Goal: Information Seeking & Learning: Check status

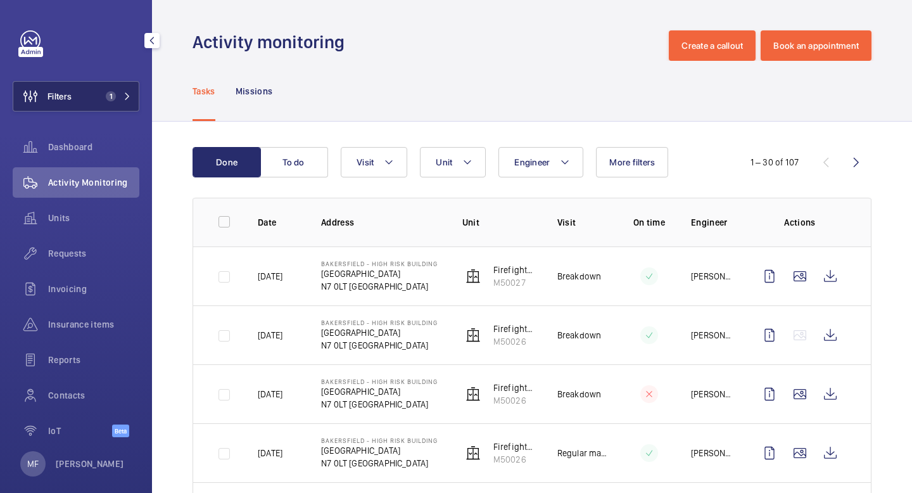
click at [121, 90] on button "Filters 1" at bounding box center [76, 96] width 127 height 30
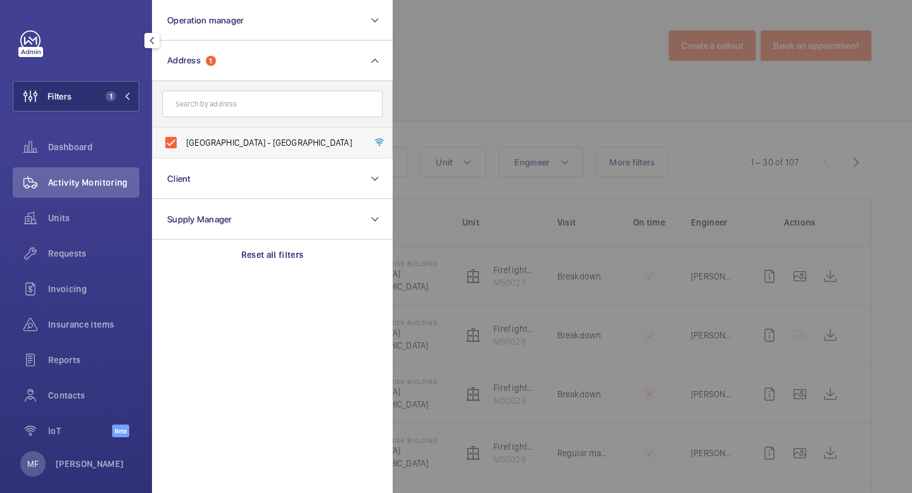
click at [174, 141] on label "[GEOGRAPHIC_DATA] - [GEOGRAPHIC_DATA]" at bounding box center [263, 142] width 220 height 30
click at [174, 141] on input "[GEOGRAPHIC_DATA] - [GEOGRAPHIC_DATA]" at bounding box center [170, 142] width 25 height 25
checkbox input "false"
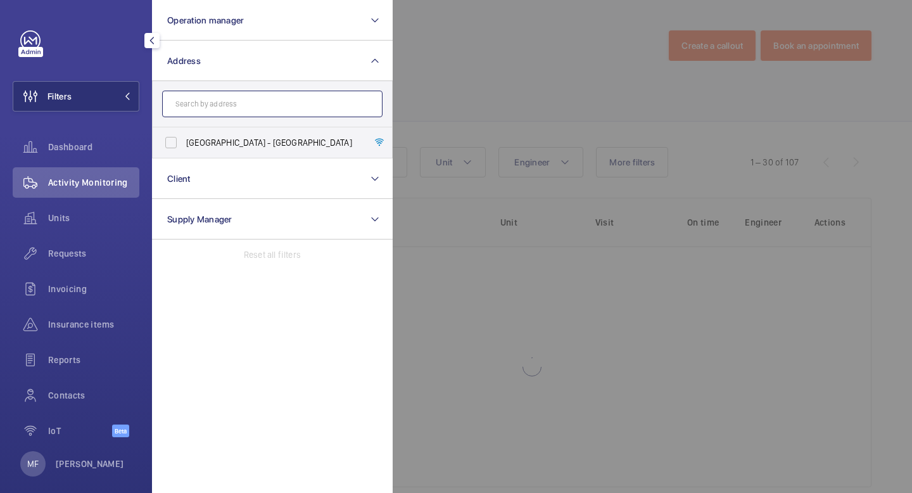
click at [230, 106] on input "text" at bounding box center [272, 104] width 220 height 27
paste input "Grangeway"
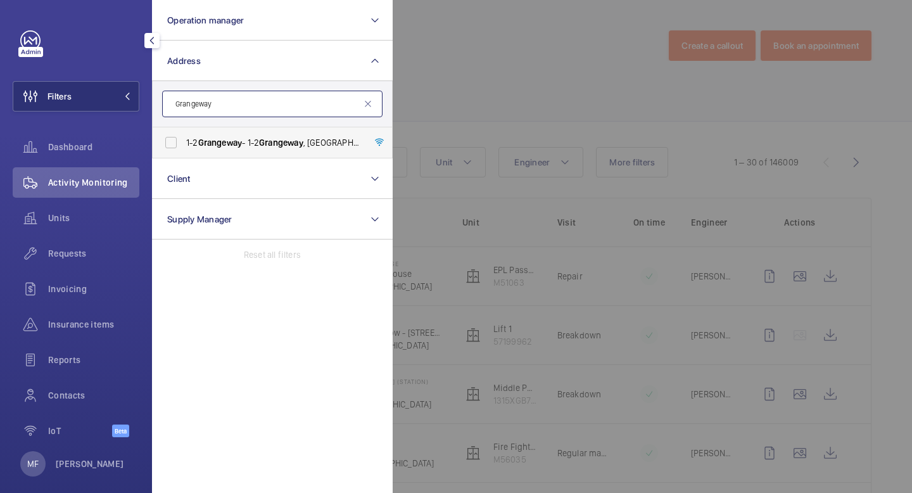
type input "Grangeway"
click at [177, 144] on label "[STREET_ADDRESS]" at bounding box center [263, 142] width 220 height 30
click at [177, 144] on input "[STREET_ADDRESS]" at bounding box center [170, 142] width 25 height 25
checkbox input "true"
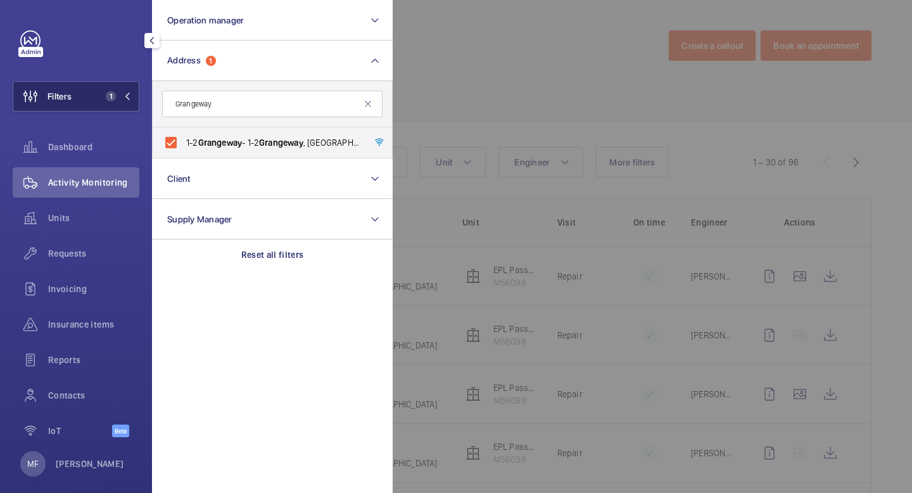
click at [134, 96] on button "Filters 1" at bounding box center [76, 96] width 127 height 30
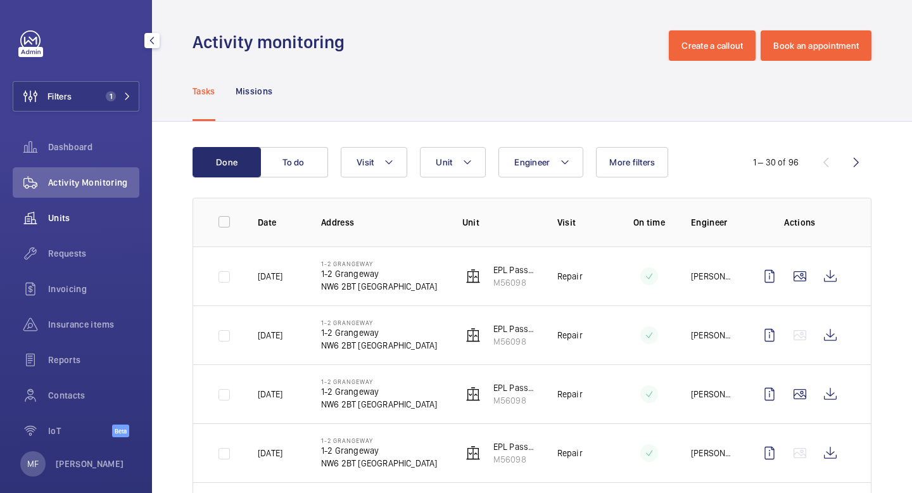
click at [67, 216] on span "Units" at bounding box center [93, 218] width 91 height 13
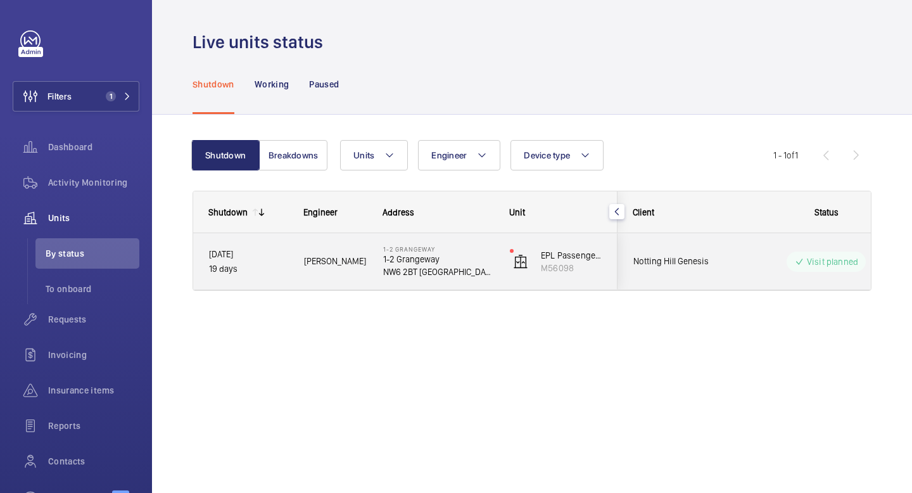
click at [491, 275] on p "NW6 2BT [GEOGRAPHIC_DATA]" at bounding box center [438, 271] width 110 height 13
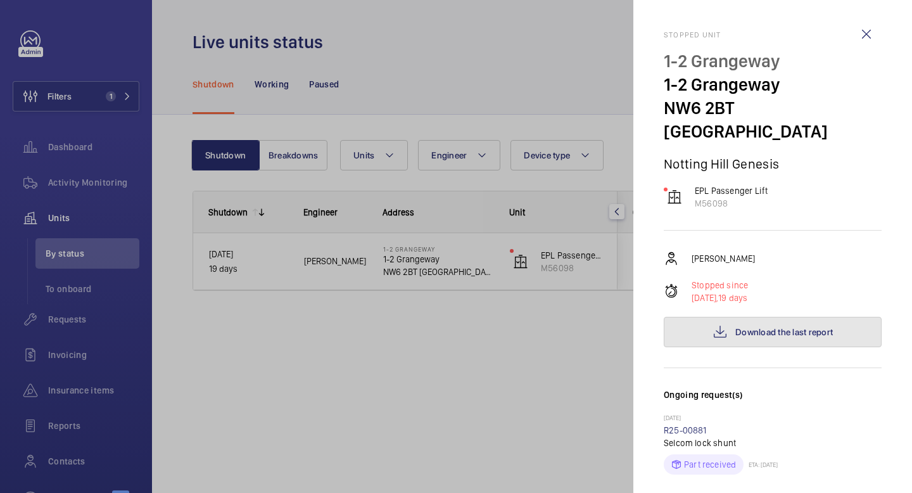
click at [738, 320] on button "Download the last report" at bounding box center [773, 332] width 218 height 30
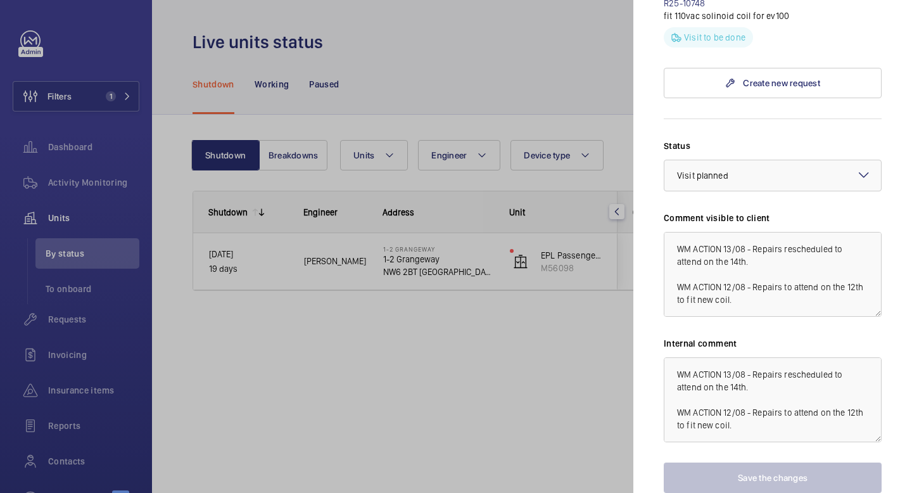
click at [561, 24] on div at bounding box center [456, 246] width 912 height 493
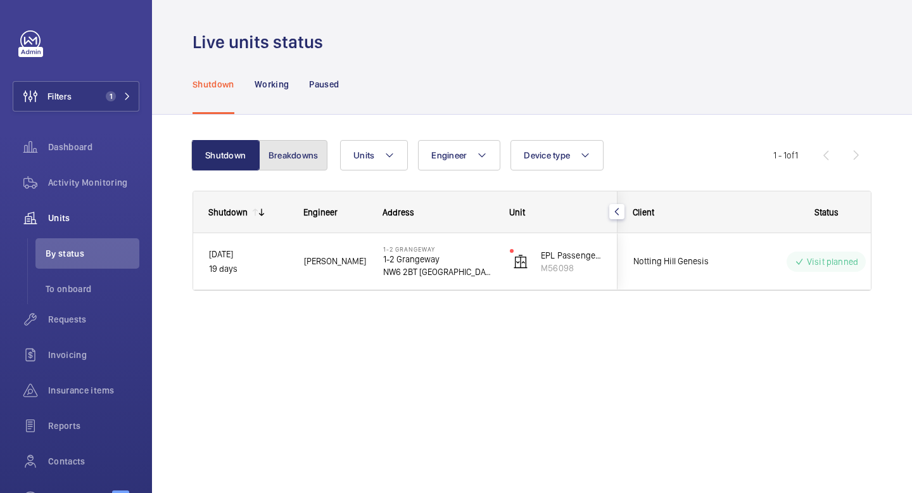
click at [301, 157] on button "Breakdowns" at bounding box center [293, 155] width 68 height 30
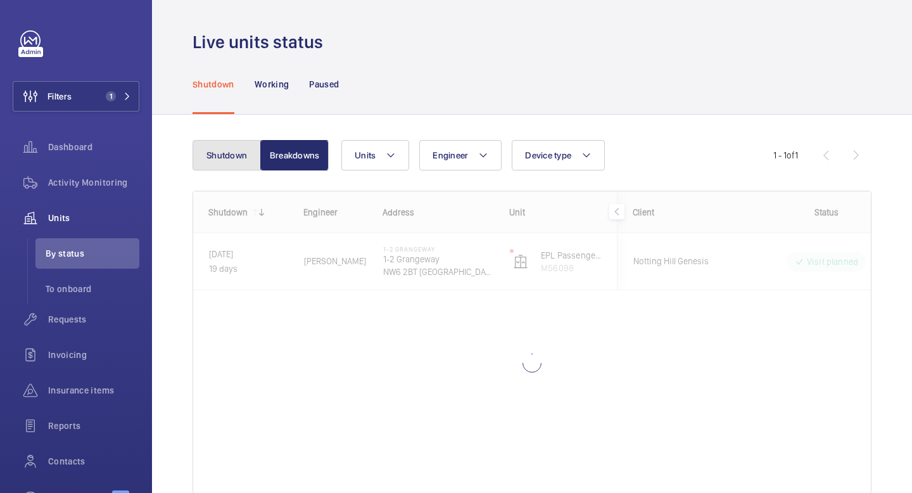
click at [227, 156] on button "Shutdown" at bounding box center [227, 155] width 68 height 30
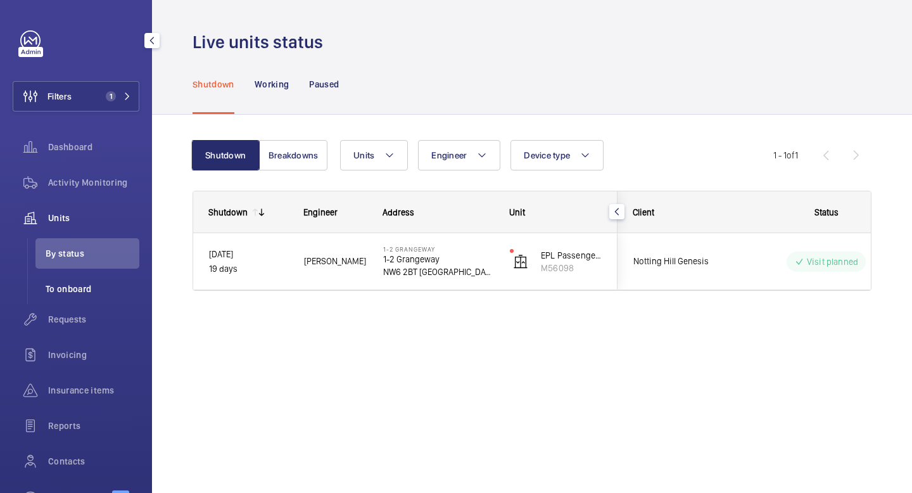
click at [95, 288] on span "To onboard" at bounding box center [93, 288] width 94 height 13
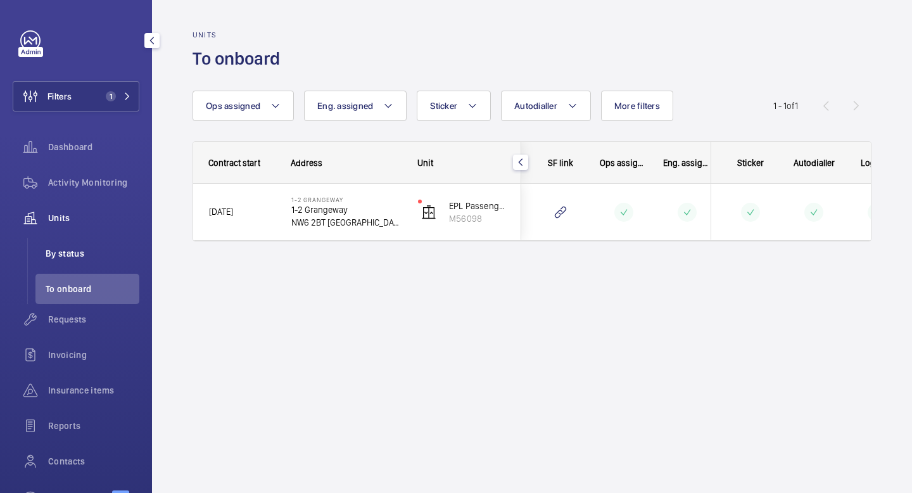
click at [93, 255] on span "By status" at bounding box center [93, 253] width 94 height 13
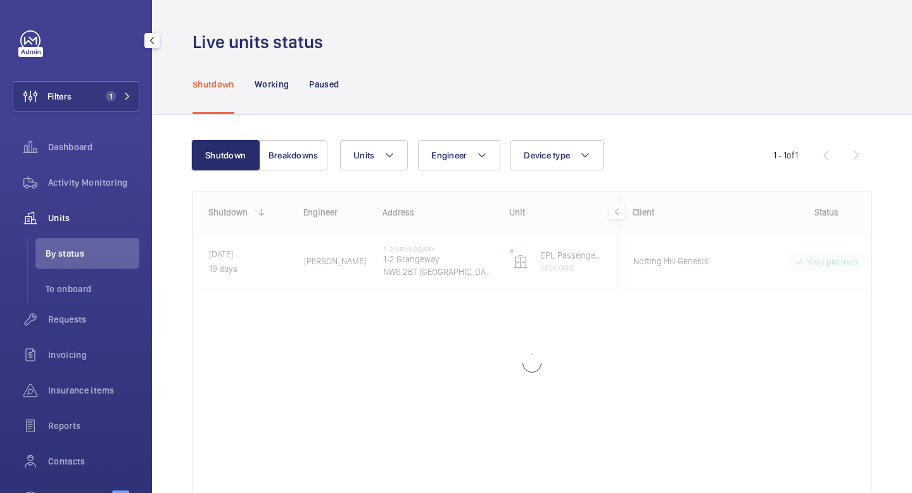
click at [79, 223] on span "Units" at bounding box center [93, 218] width 91 height 13
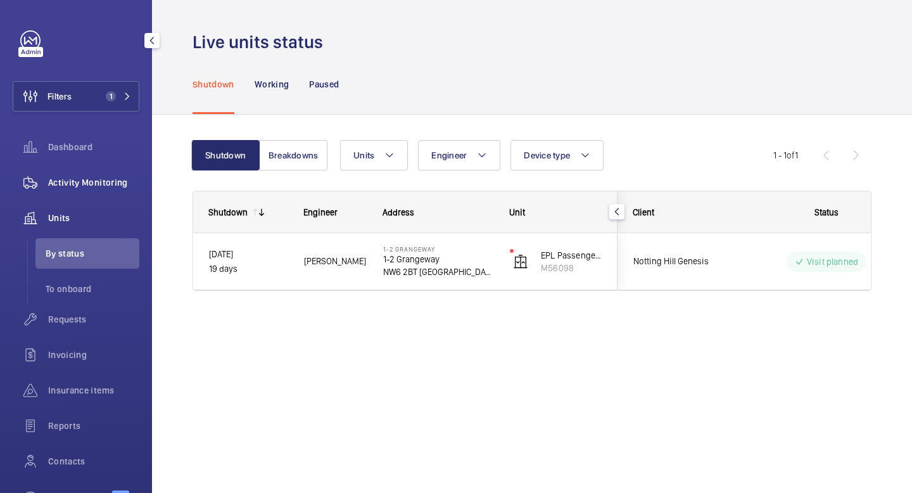
click at [81, 184] on span "Activity Monitoring" at bounding box center [93, 182] width 91 height 13
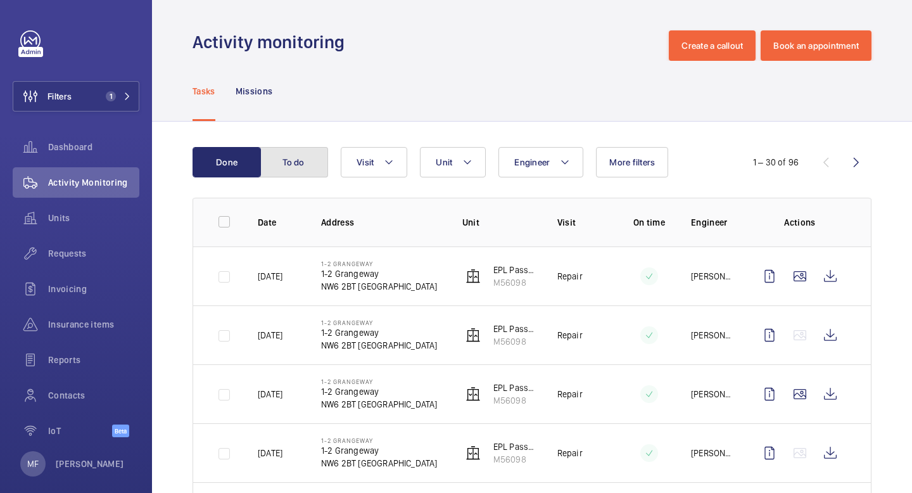
click at [310, 168] on button "To do" at bounding box center [294, 162] width 68 height 30
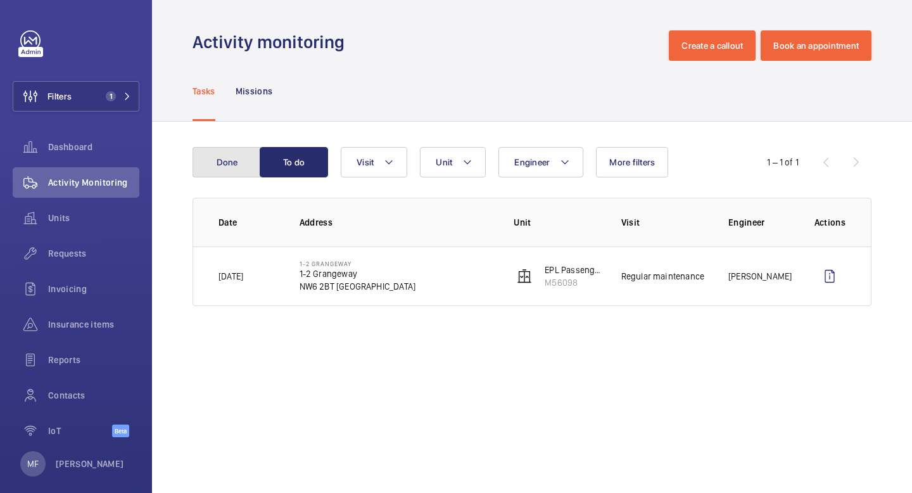
click at [215, 164] on button "Done" at bounding box center [227, 162] width 68 height 30
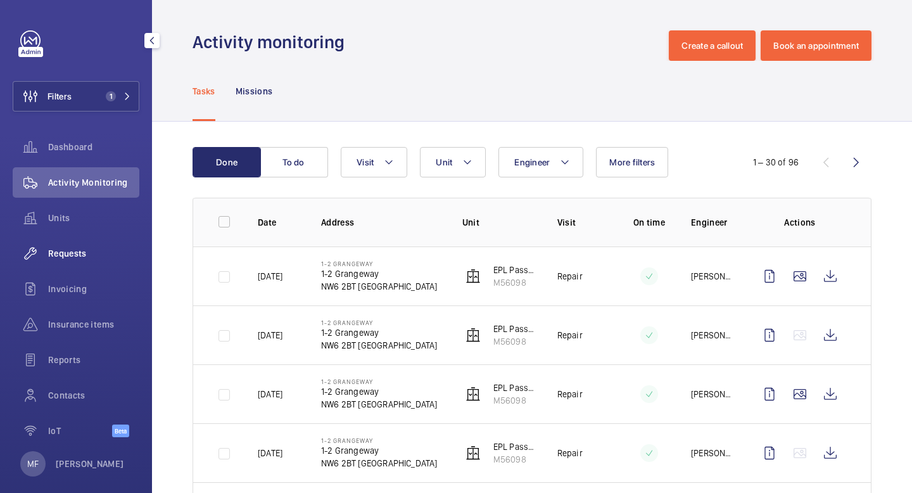
click at [63, 255] on span "Requests" at bounding box center [93, 253] width 91 height 13
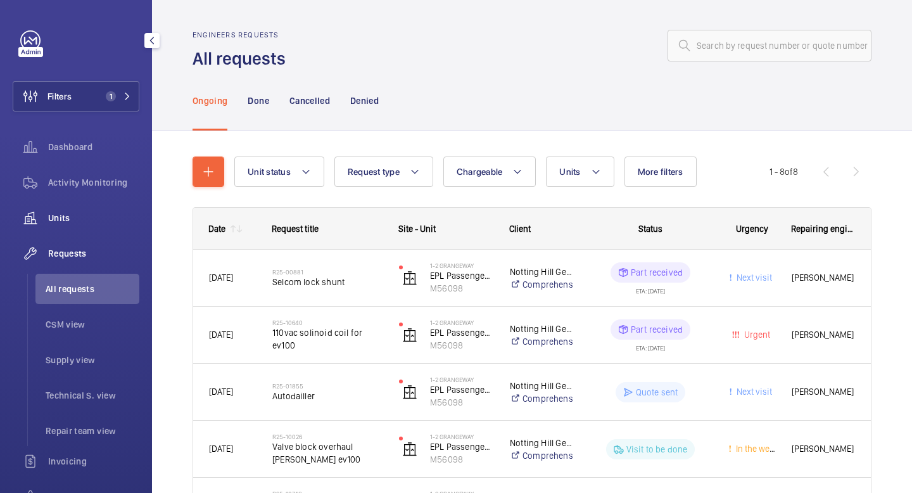
click at [67, 222] on span "Units" at bounding box center [93, 218] width 91 height 13
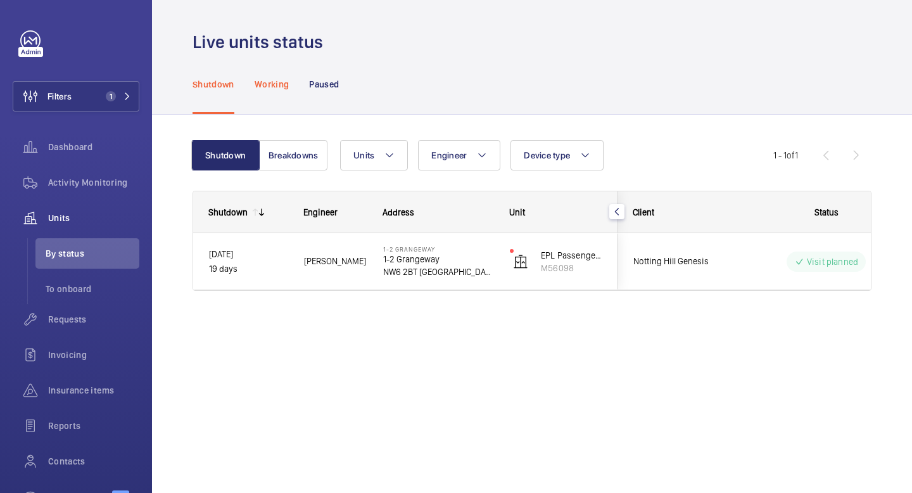
click at [277, 92] on div "Working" at bounding box center [272, 84] width 34 height 60
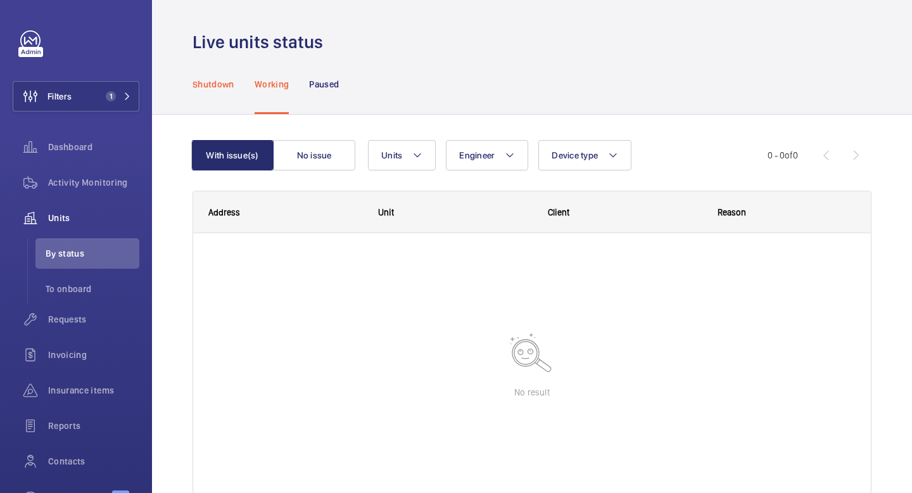
click at [226, 91] on div "Shutdown" at bounding box center [214, 84] width 42 height 60
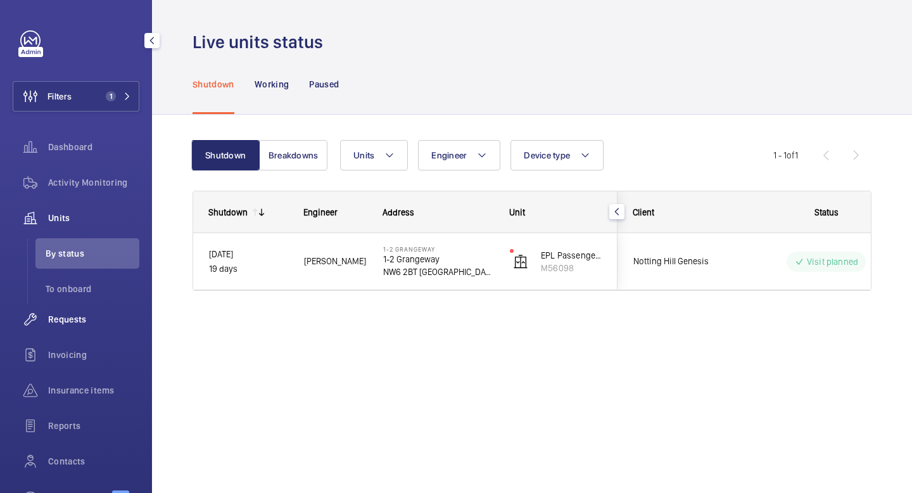
click at [77, 320] on span "Requests" at bounding box center [93, 319] width 91 height 13
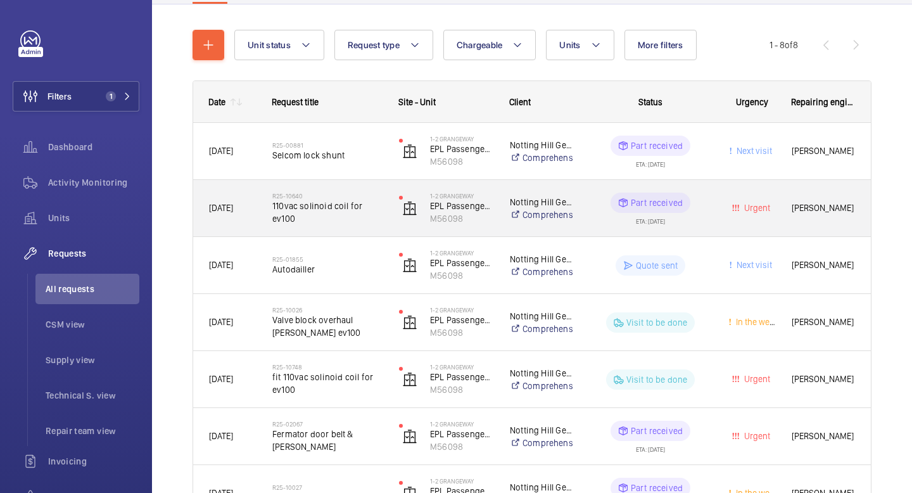
scroll to position [127, 0]
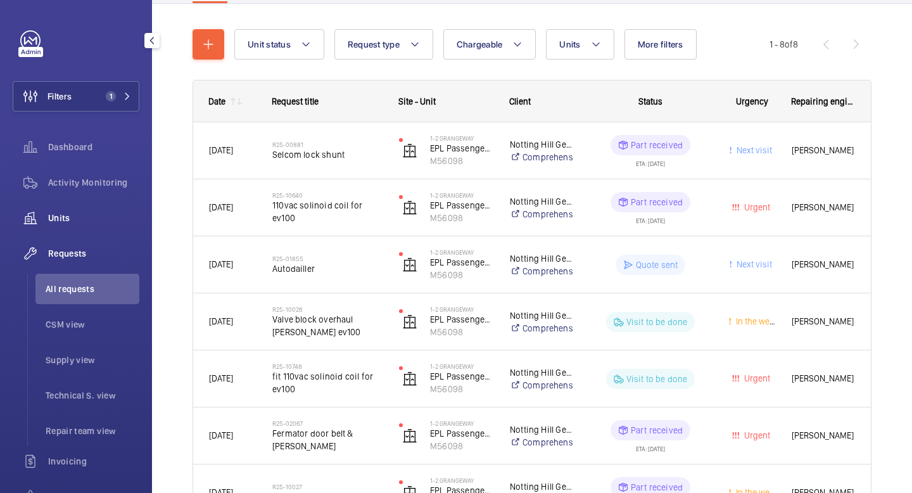
click at [82, 215] on span "Units" at bounding box center [93, 218] width 91 height 13
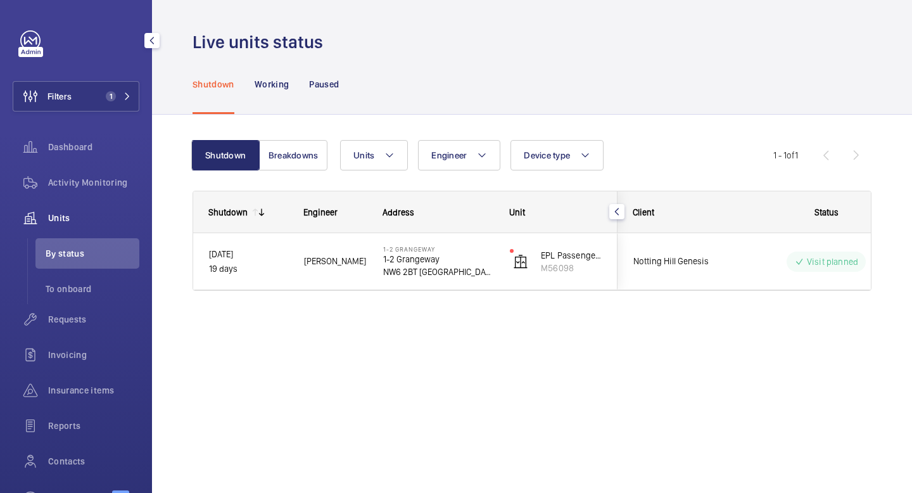
click at [63, 215] on span "Units" at bounding box center [93, 218] width 91 height 13
click at [82, 181] on span "Activity Monitoring" at bounding box center [93, 182] width 91 height 13
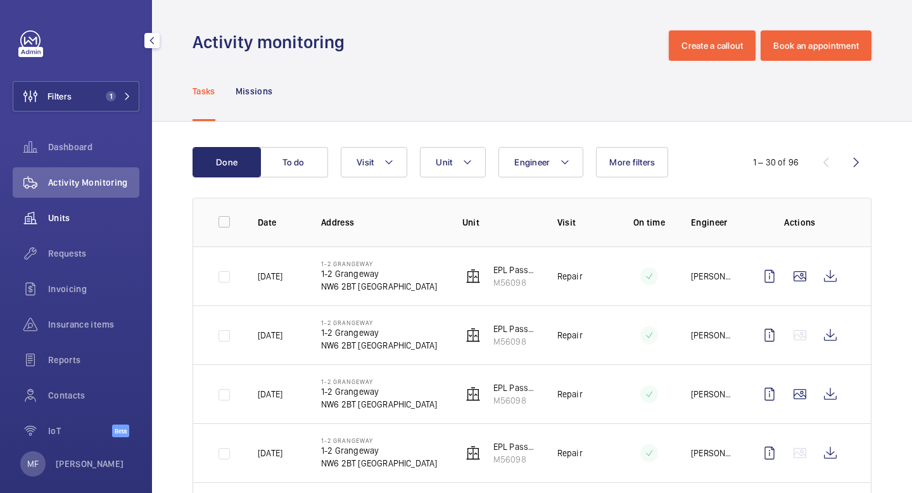
click at [70, 213] on span "Units" at bounding box center [93, 218] width 91 height 13
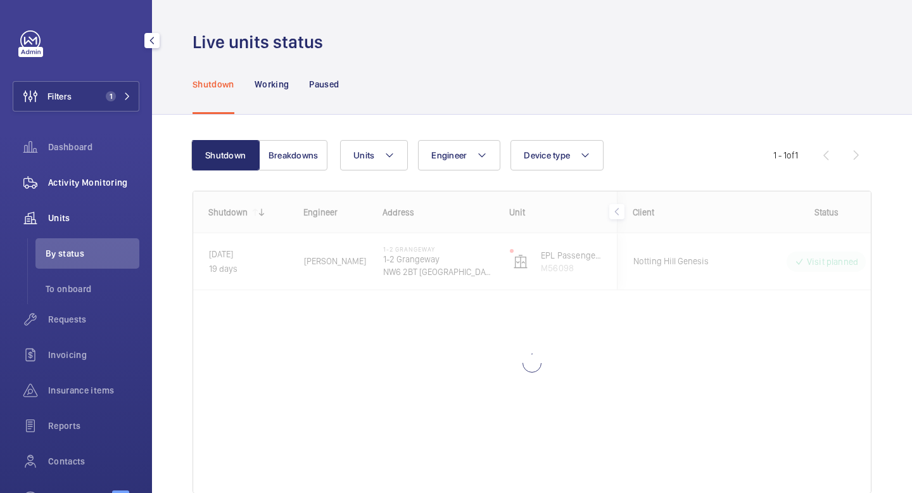
click at [75, 187] on span "Activity Monitoring" at bounding box center [93, 182] width 91 height 13
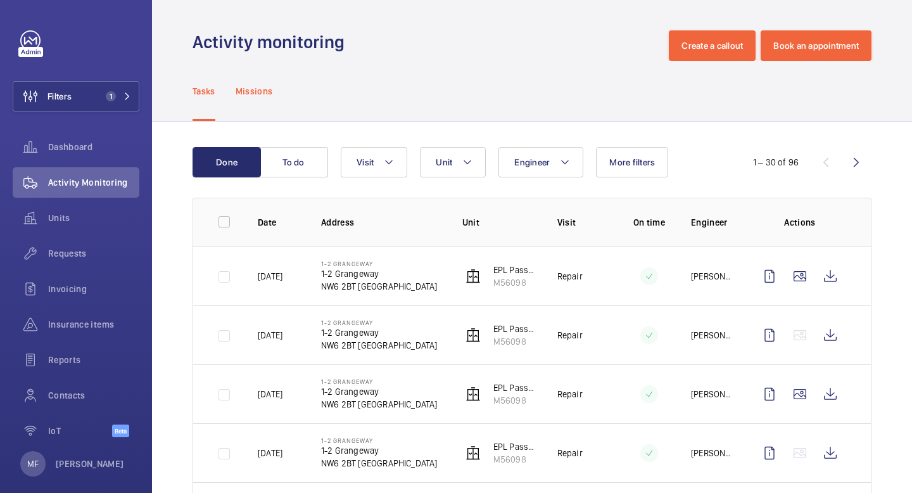
click at [262, 96] on p "Missions" at bounding box center [254, 91] width 37 height 13
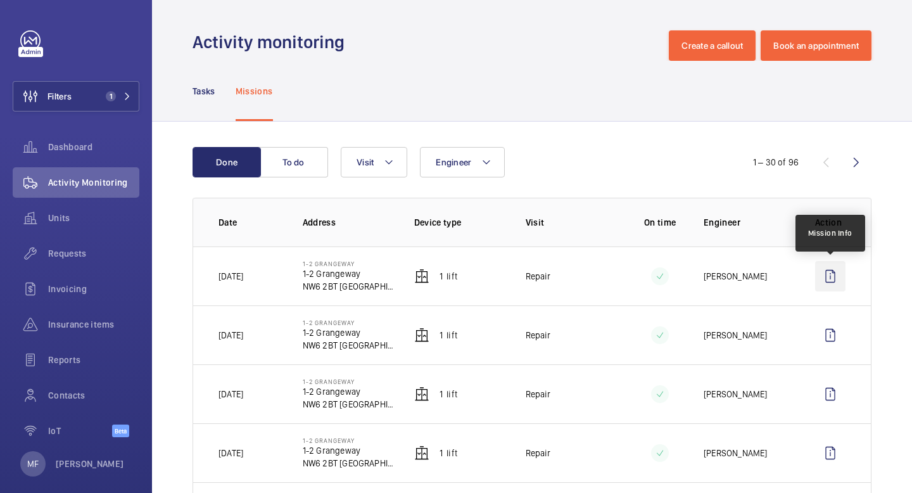
click at [829, 276] on wm-front-icon-button at bounding box center [830, 276] width 30 height 30
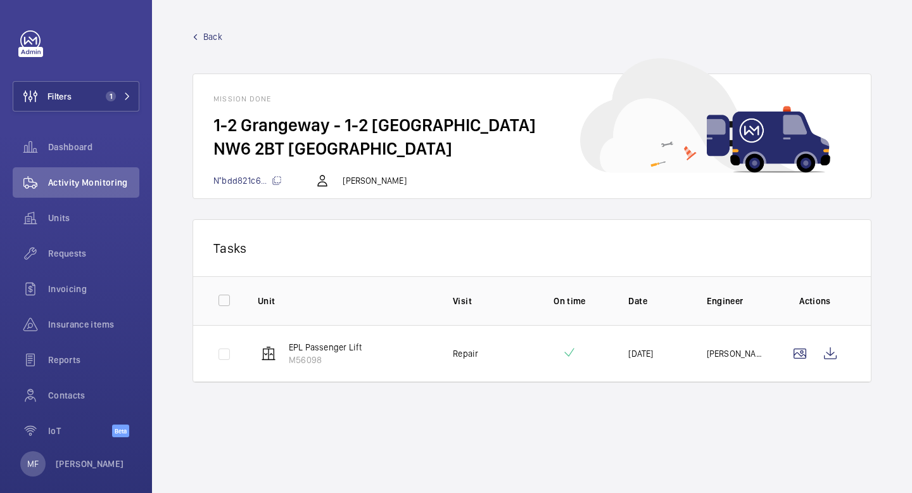
click at [210, 38] on span "Back" at bounding box center [212, 36] width 19 height 13
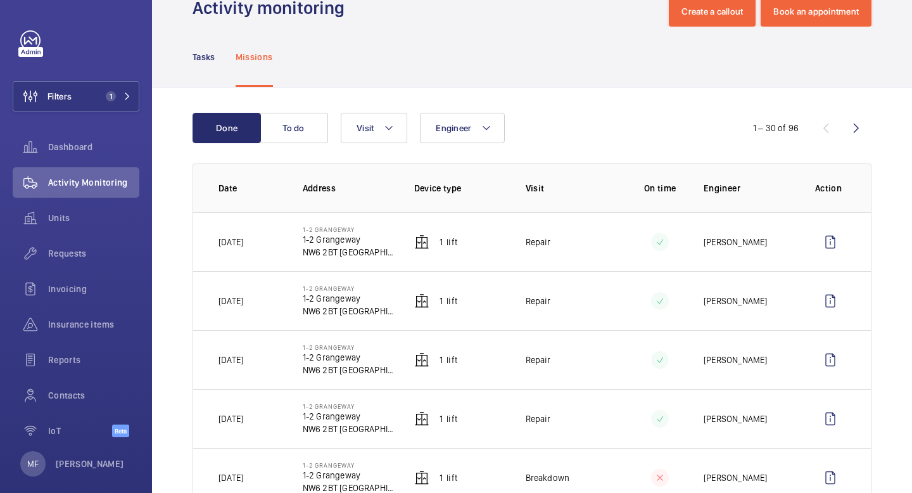
scroll to position [35, 0]
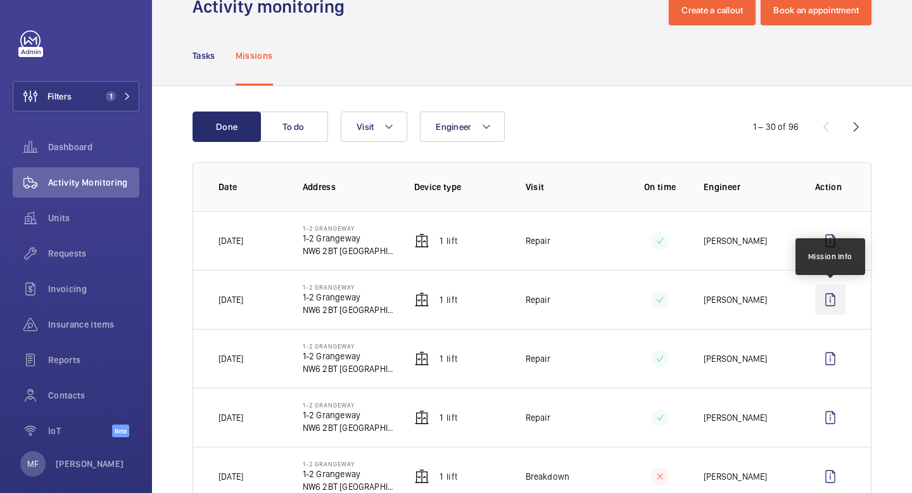
click at [834, 301] on wm-front-icon-button at bounding box center [830, 299] width 30 height 30
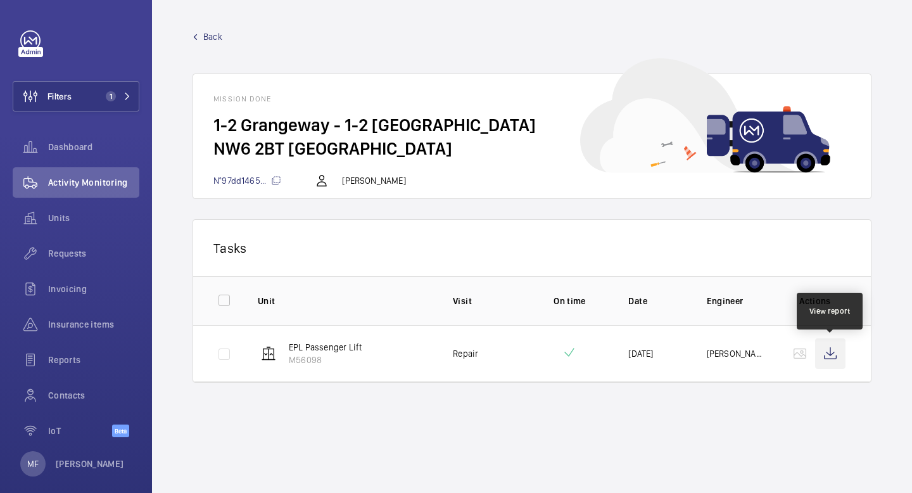
click at [834, 363] on wm-front-icon-button at bounding box center [830, 353] width 30 height 30
click at [221, 34] on span "Back" at bounding box center [212, 36] width 19 height 13
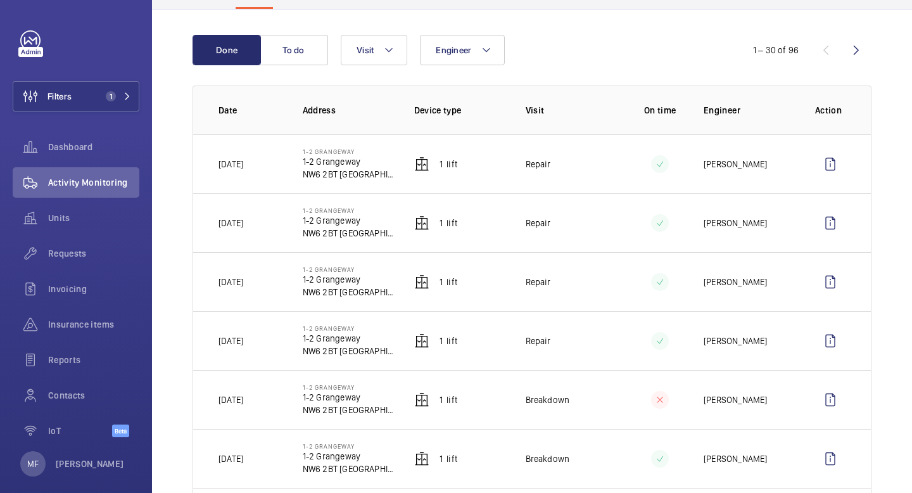
scroll to position [115, 0]
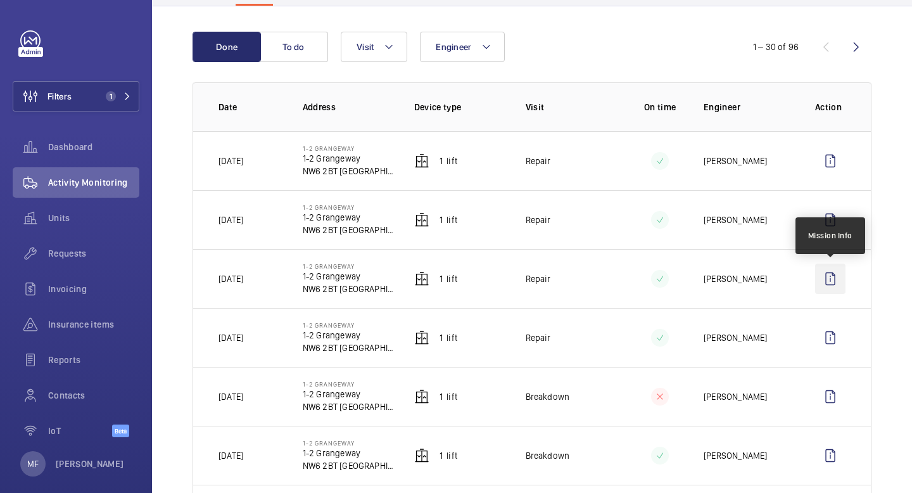
click at [830, 282] on wm-front-icon-button at bounding box center [830, 278] width 30 height 30
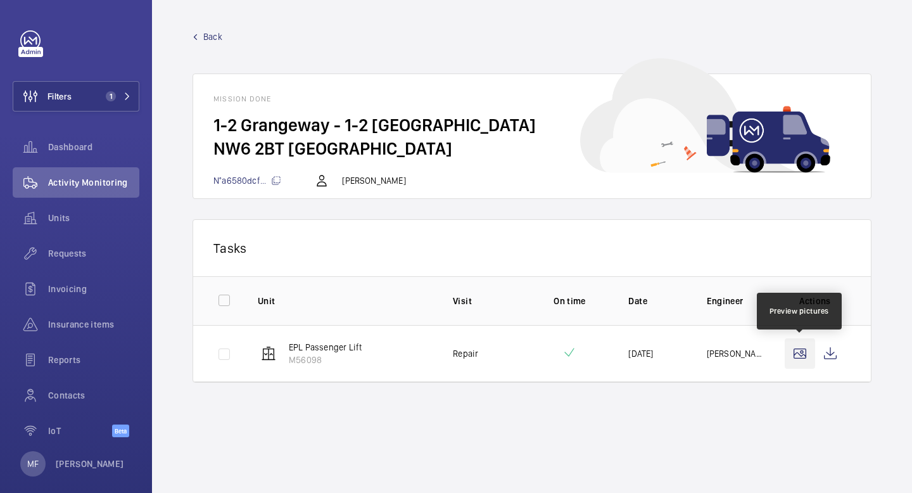
click at [798, 361] on wm-front-icon-button at bounding box center [800, 353] width 30 height 30
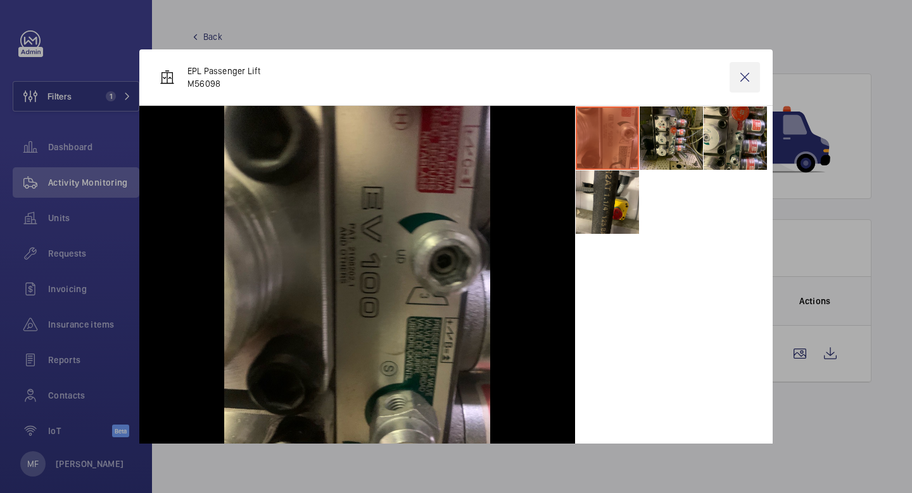
click at [746, 81] on wm-front-icon-button at bounding box center [745, 77] width 30 height 30
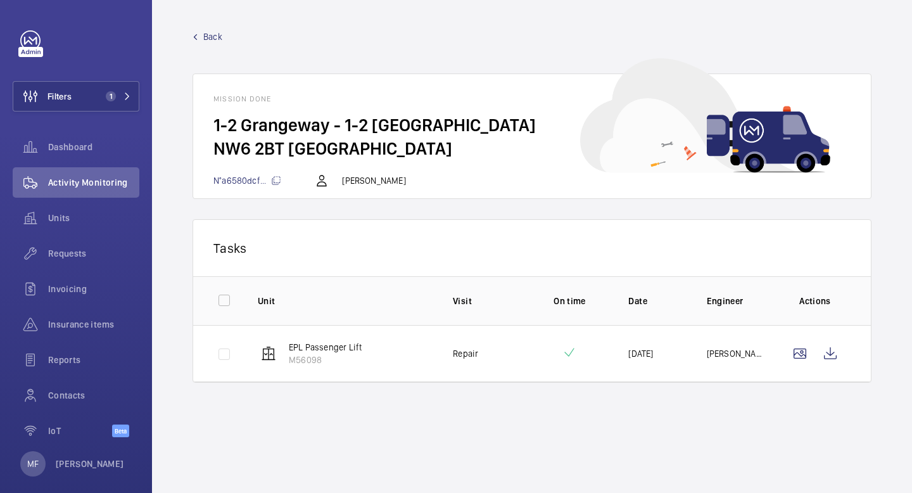
click at [215, 38] on span "Back" at bounding box center [212, 36] width 19 height 13
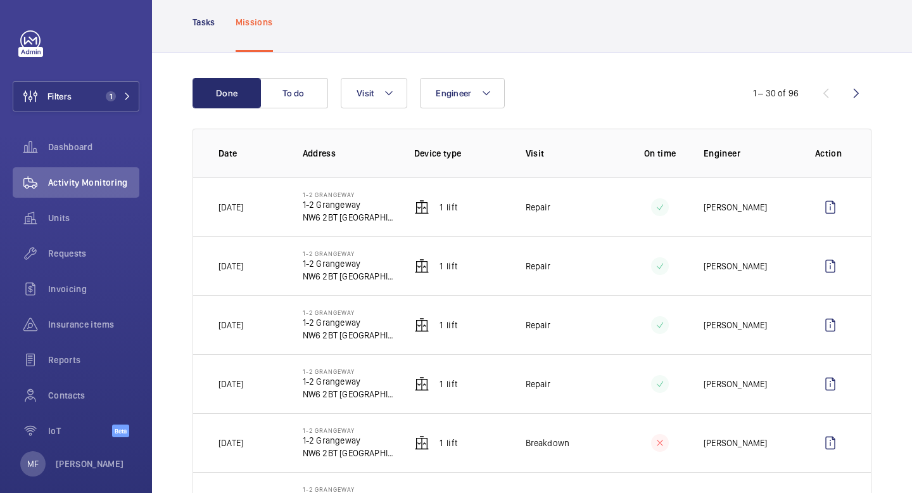
scroll to position [79, 0]
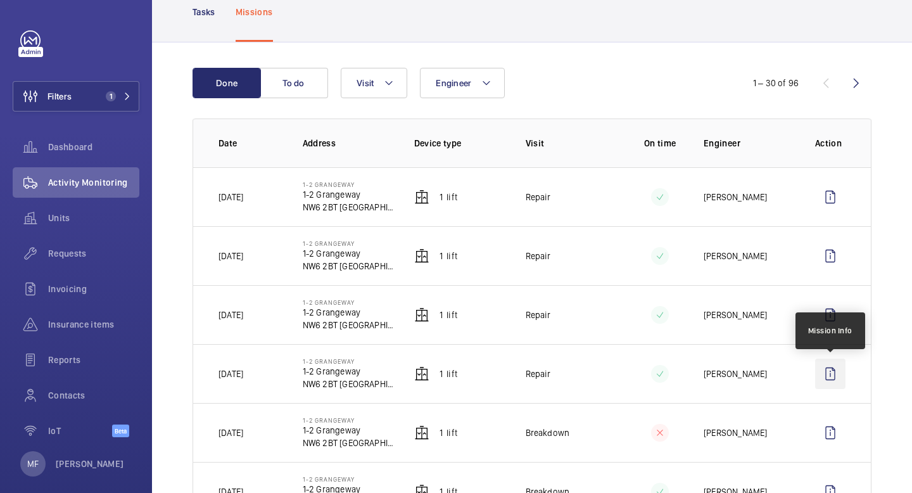
click at [832, 375] on wm-front-icon-button at bounding box center [830, 373] width 30 height 30
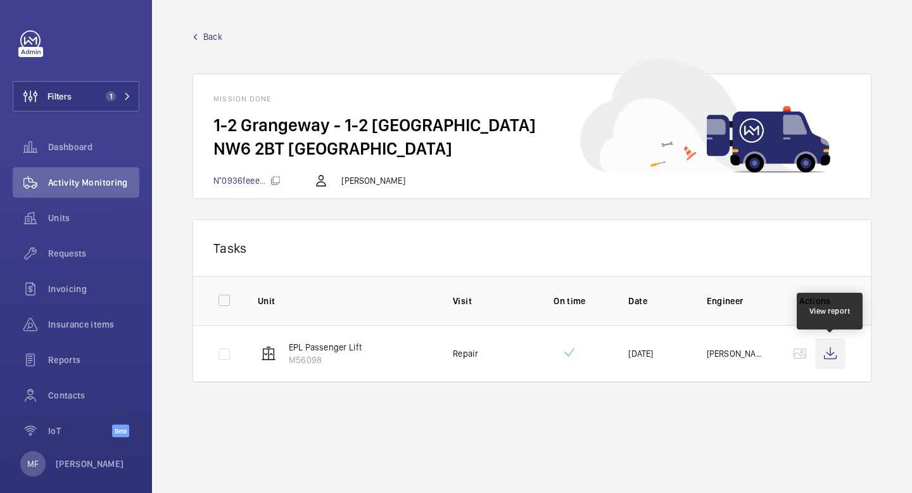
click at [832, 357] on wm-front-icon-button at bounding box center [830, 353] width 30 height 30
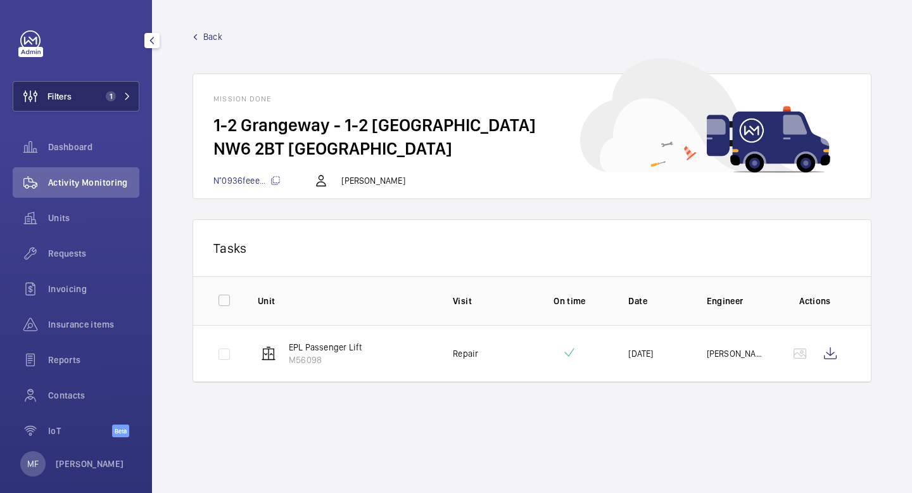
click at [127, 93] on mat-icon at bounding box center [128, 96] width 8 height 8
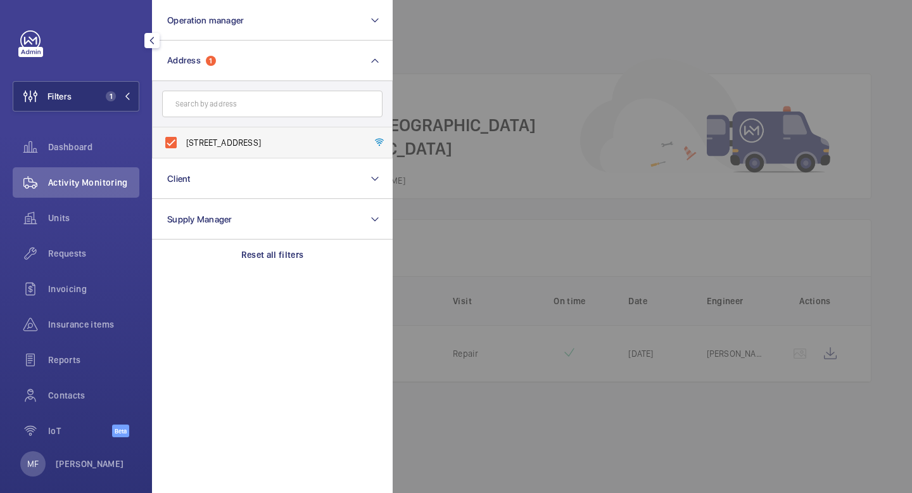
click at [196, 144] on span "[STREET_ADDRESS]" at bounding box center [273, 142] width 174 height 13
click at [184, 144] on input "[STREET_ADDRESS]" at bounding box center [170, 142] width 25 height 25
checkbox input "false"
click at [214, 104] on input "text" at bounding box center [272, 104] width 220 height 27
paste input "[GEOGRAPHIC_DATA]"
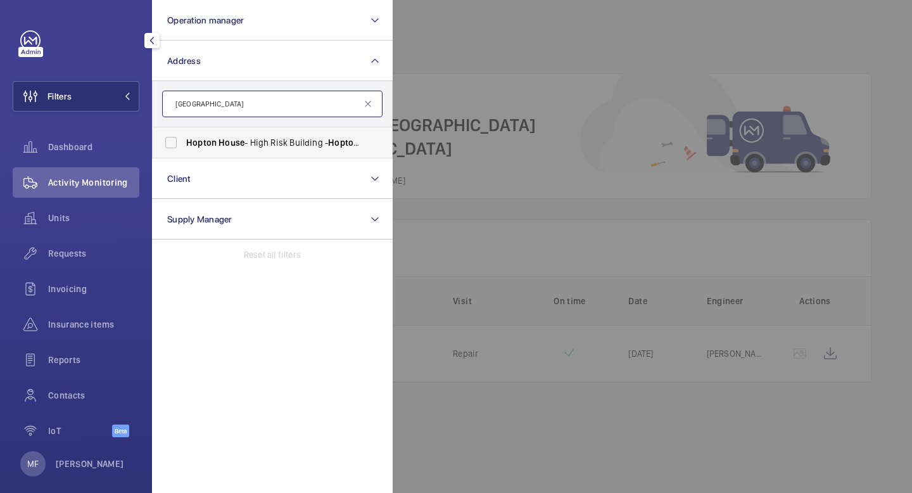
type input "[GEOGRAPHIC_DATA]"
click at [175, 143] on label "[GEOGRAPHIC_DATA] - High [STREET_ADDRESS]" at bounding box center [263, 142] width 220 height 30
click at [175, 143] on input "[GEOGRAPHIC_DATA] - High [STREET_ADDRESS]" at bounding box center [170, 142] width 25 height 25
checkbox input "true"
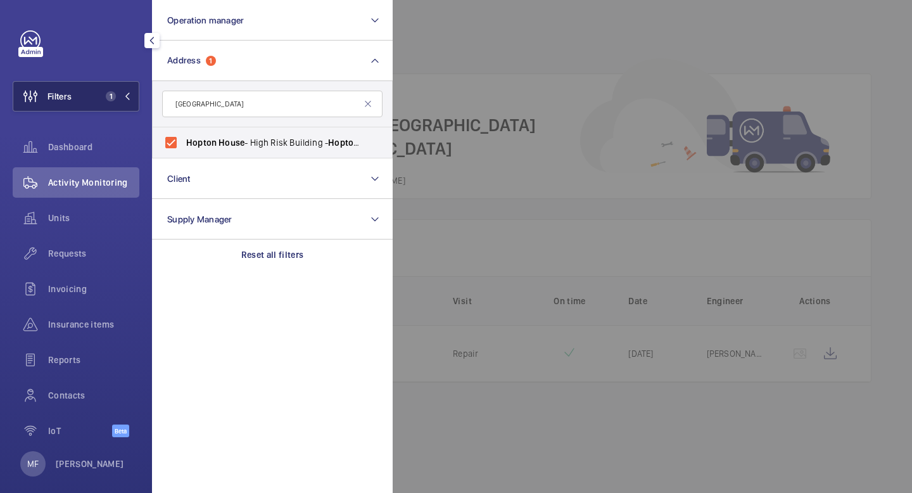
click at [129, 99] on mat-icon at bounding box center [128, 96] width 8 height 8
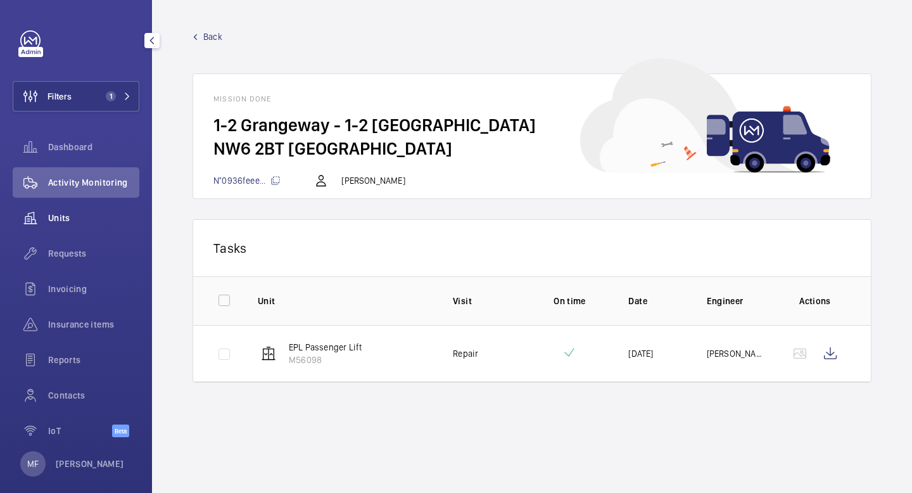
click at [82, 213] on span "Units" at bounding box center [93, 218] width 91 height 13
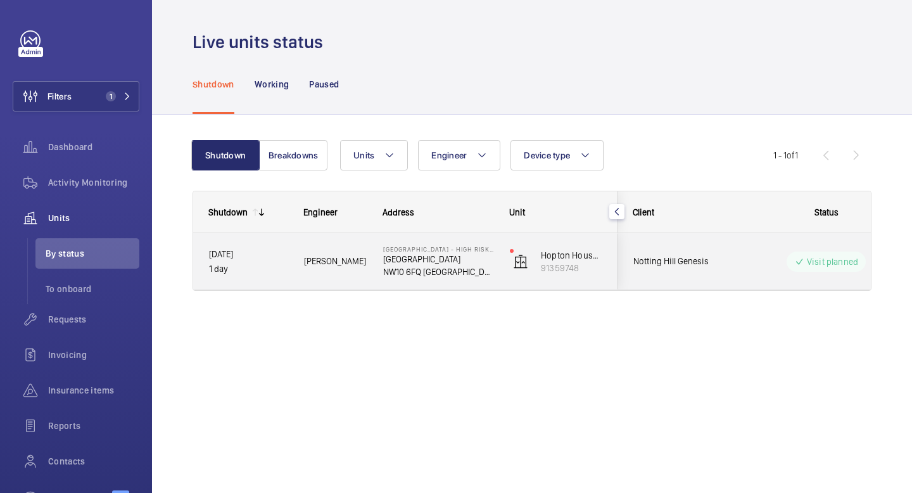
click at [821, 263] on p "Visit planned" at bounding box center [832, 261] width 51 height 13
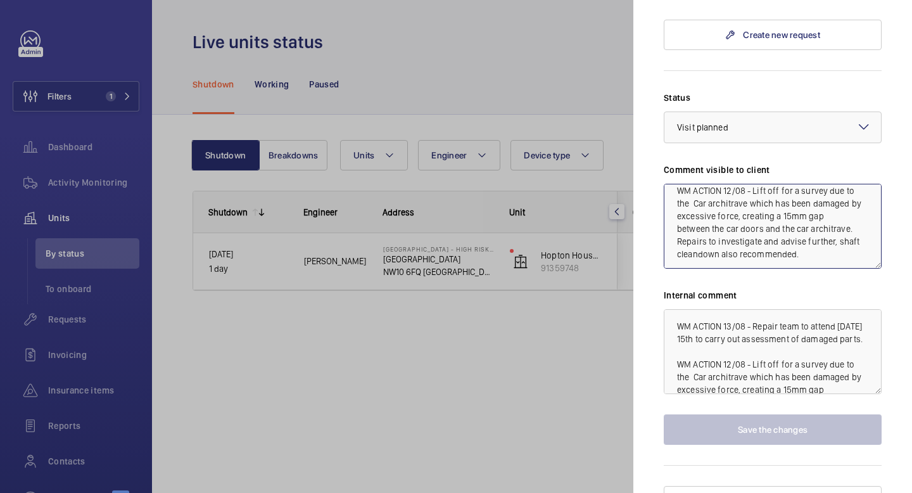
scroll to position [51, 0]
drag, startPoint x: 802, startPoint y: 233, endPoint x: 813, endPoint y: 232, distance: 10.8
click at [813, 232] on textarea "WM ACTION 13/08 - Repair team to attend [DATE] 15th to carry out assessment of …" at bounding box center [773, 226] width 218 height 85
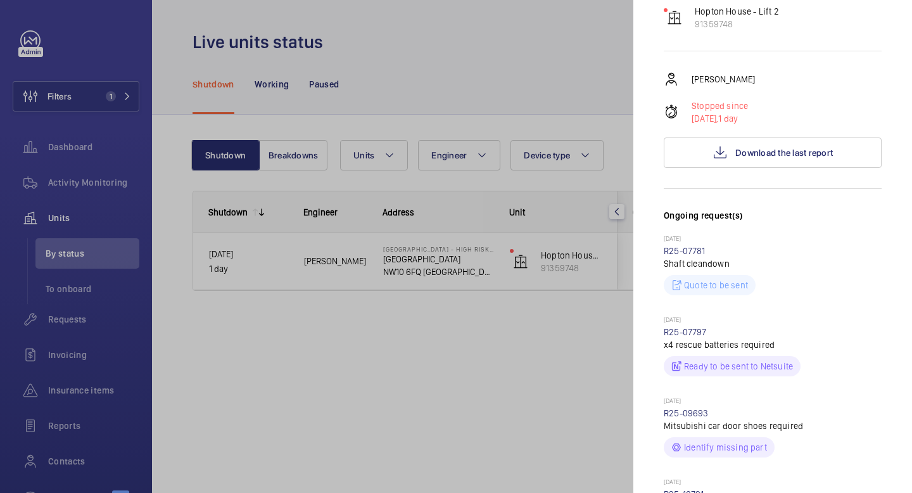
scroll to position [189, 0]
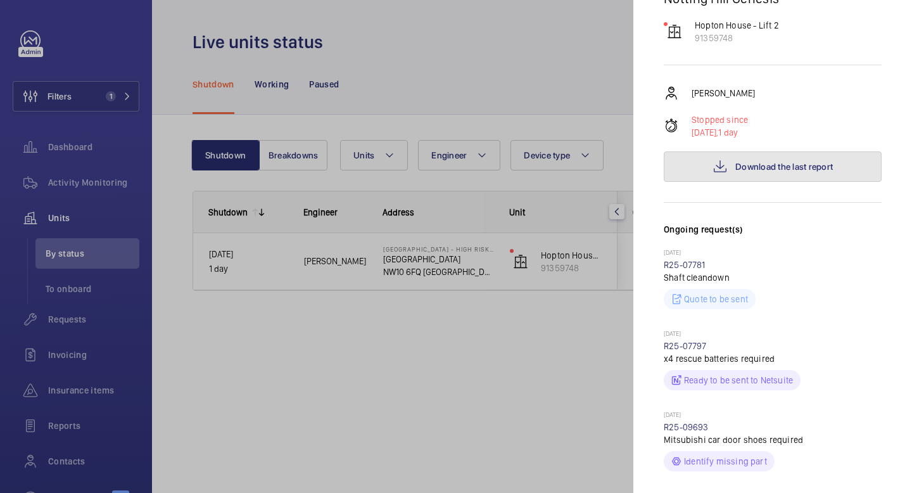
click at [769, 162] on span "Download the last report" at bounding box center [784, 167] width 98 height 10
